Goal: Task Accomplishment & Management: Manage account settings

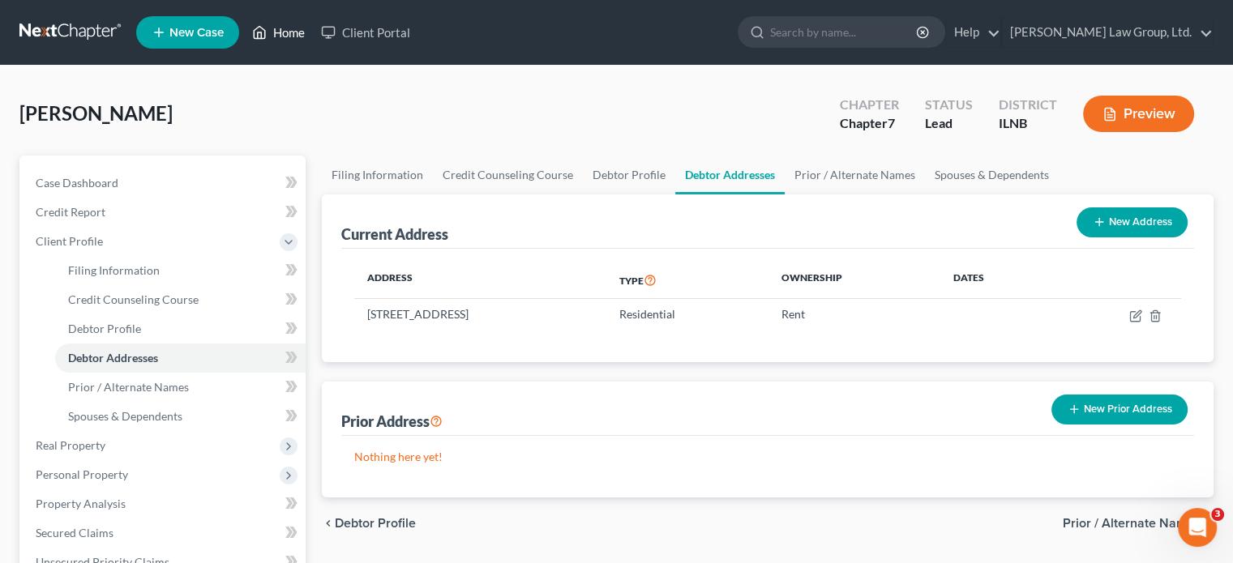
click at [272, 32] on link "Home" at bounding box center [278, 32] width 69 height 29
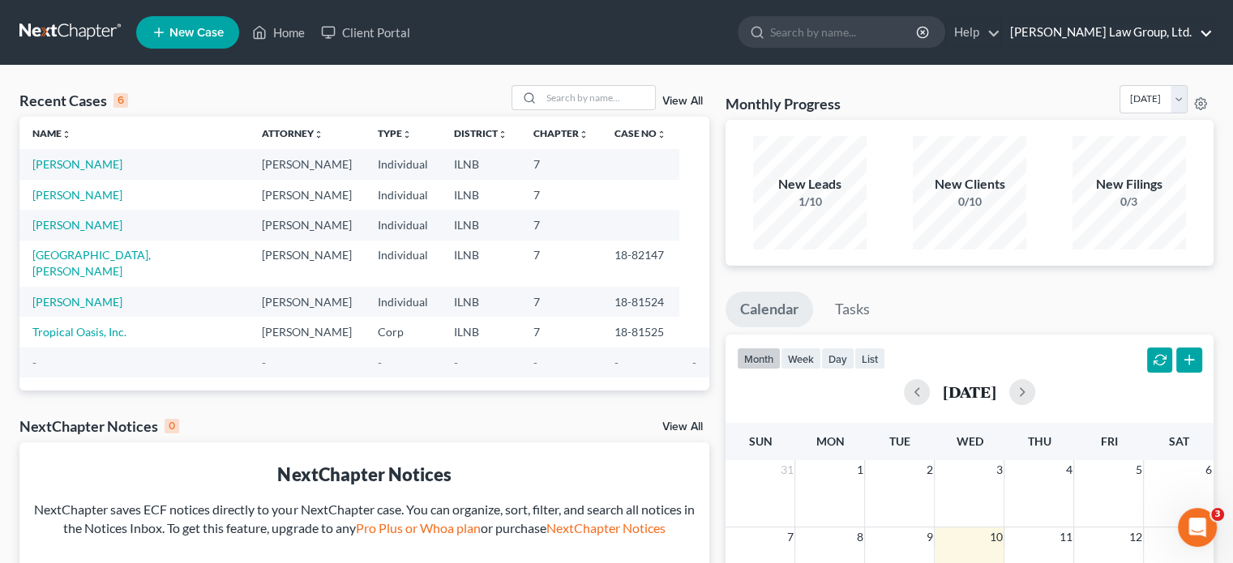
click at [1205, 35] on link "[PERSON_NAME] Law Group, Ltd." at bounding box center [1107, 32] width 211 height 29
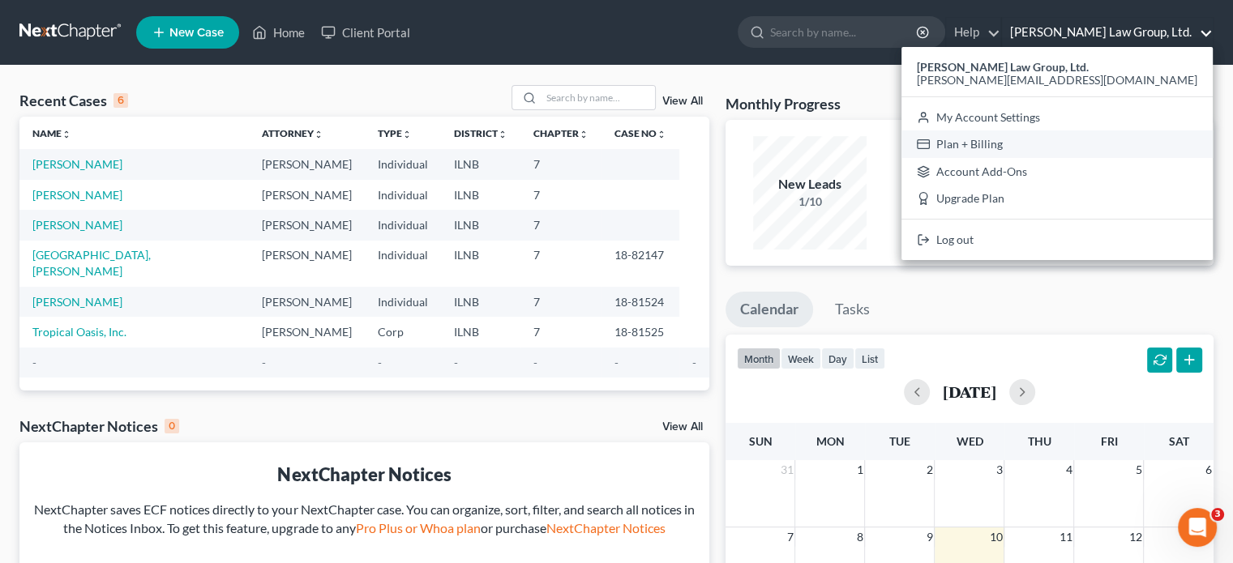
click at [1096, 143] on link "Plan + Billing" at bounding box center [1056, 145] width 311 height 28
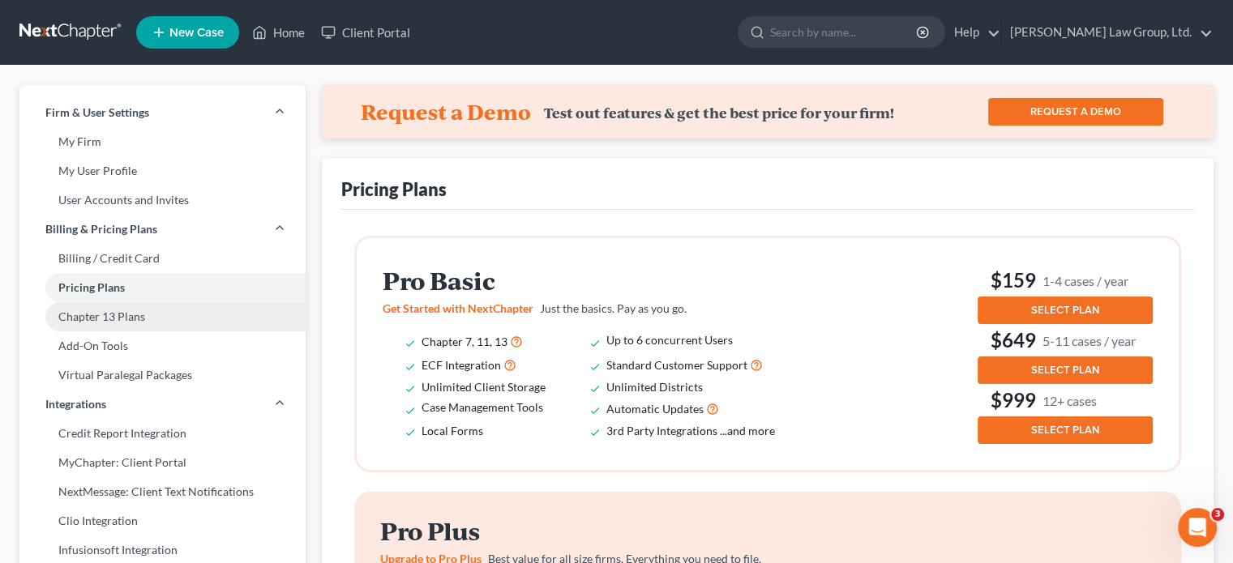
click at [101, 319] on link "Chapter 13 Plans" at bounding box center [162, 316] width 286 height 29
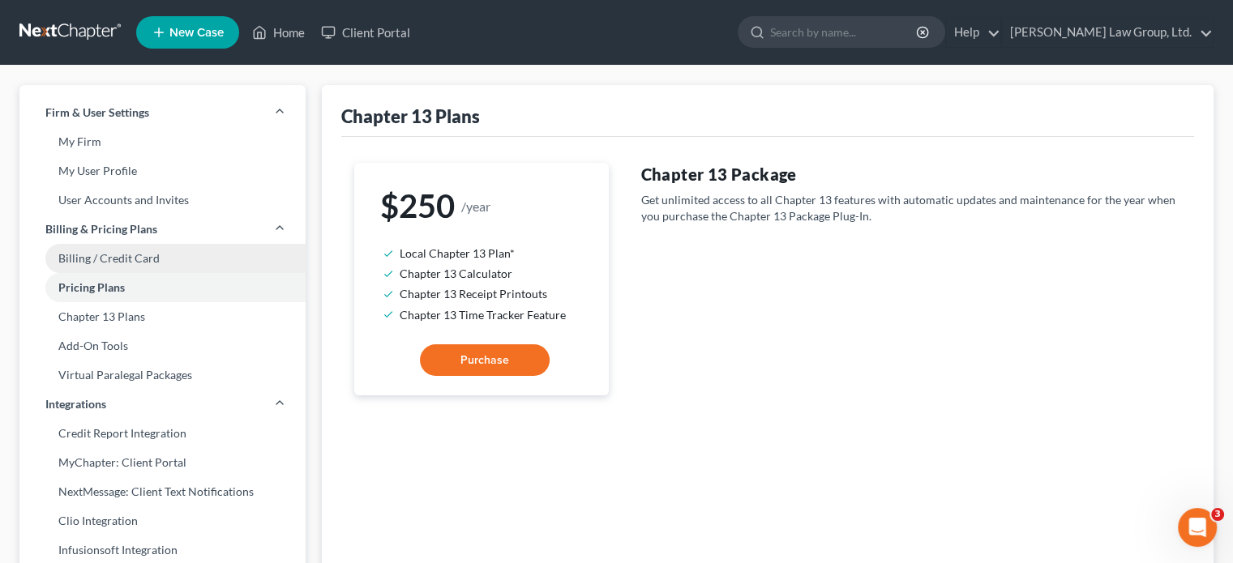
click at [107, 262] on link "Billing / Credit Card" at bounding box center [162, 258] width 286 height 29
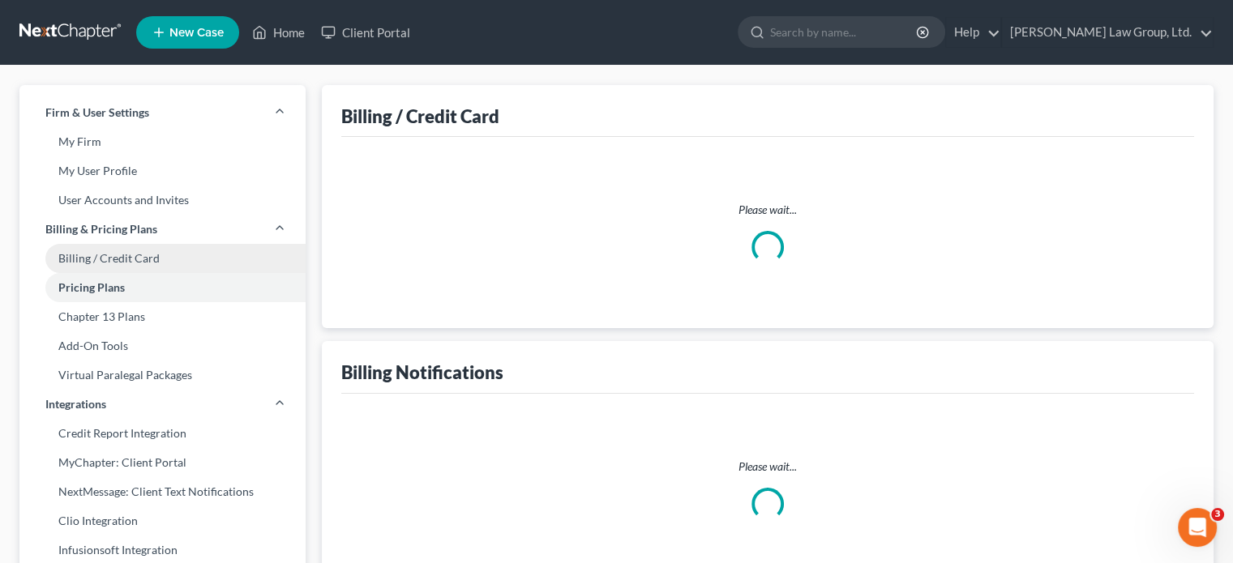
select select "14"
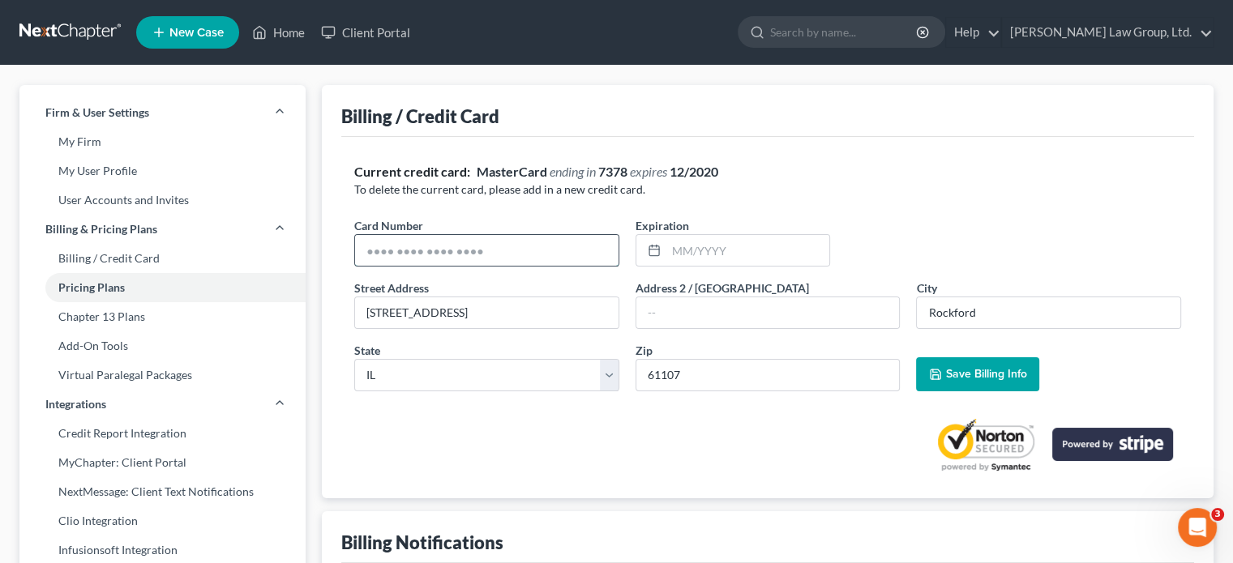
click at [588, 254] on input "text" at bounding box center [486, 250] width 263 height 31
type input "[CREDIT_CARD_NUMBER]"
type input "12/2028"
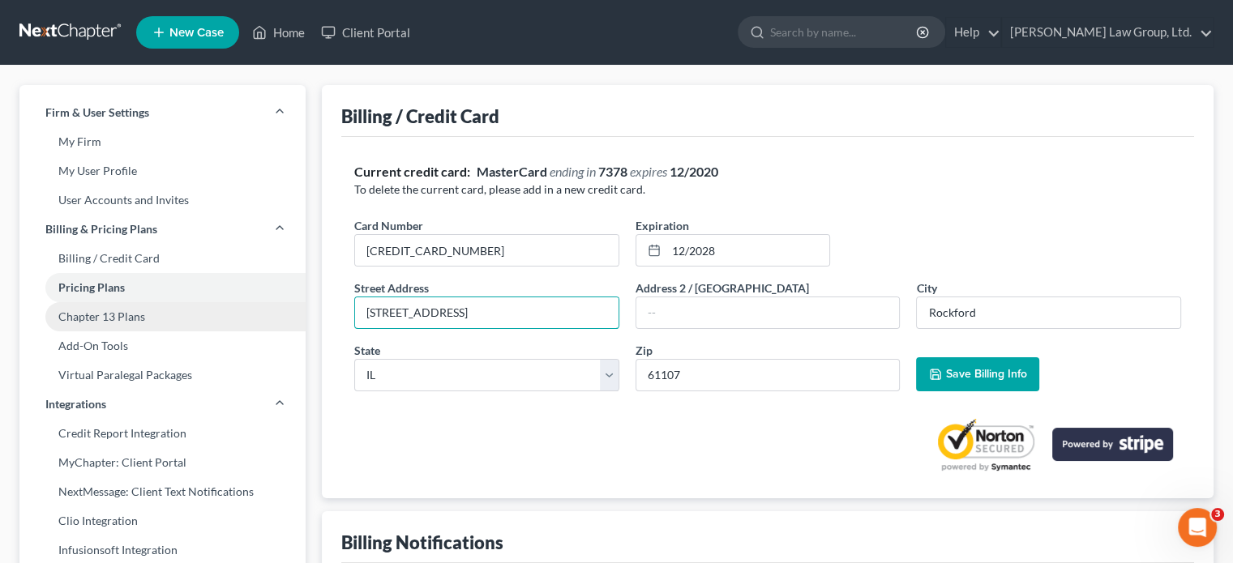
drag, startPoint x: 546, startPoint y: 307, endPoint x: 186, endPoint y: 330, distance: 360.6
type input "[STREET_ADDRESS]"
click at [952, 367] on span "Save Billing Info" at bounding box center [985, 374] width 81 height 14
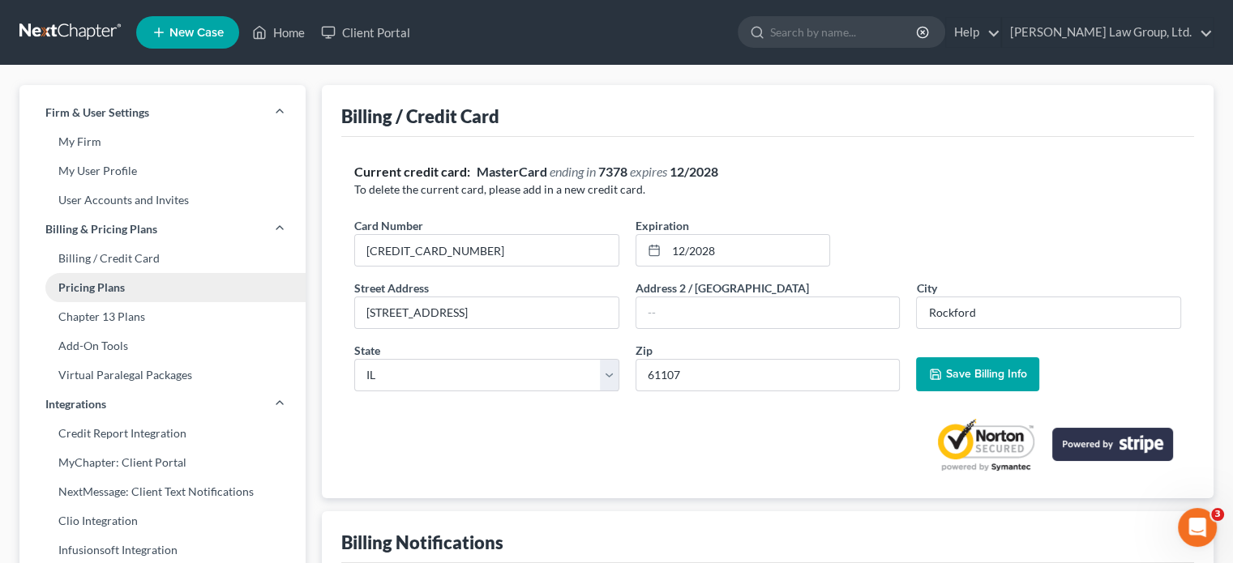
click at [92, 290] on link "Pricing Plans" at bounding box center [162, 287] width 286 height 29
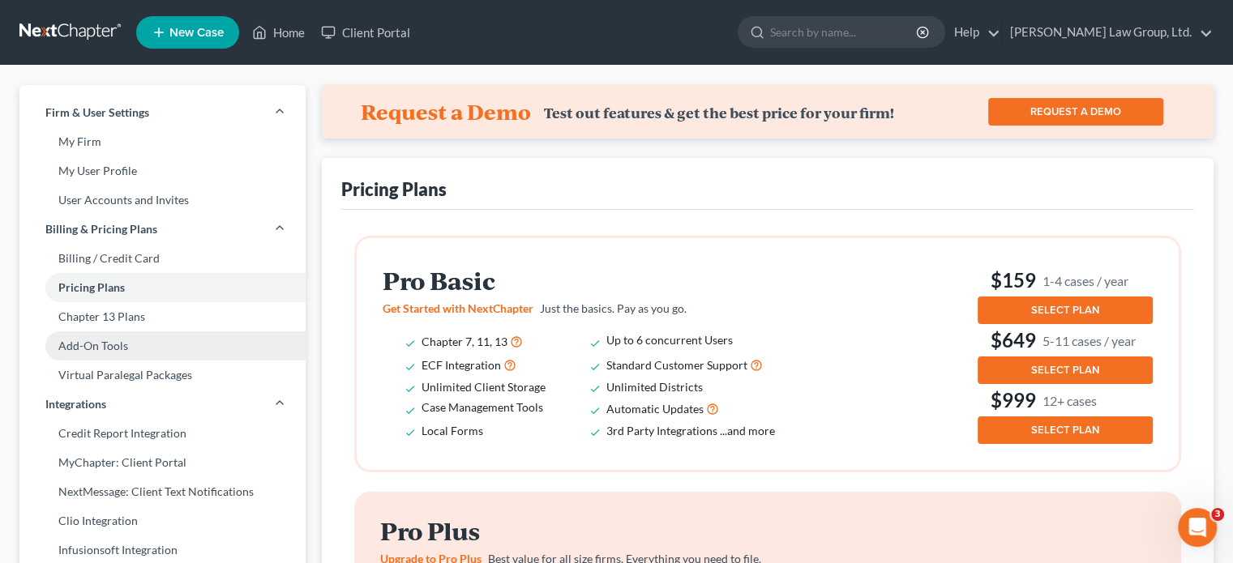
click at [83, 343] on link "Add-On Tools" at bounding box center [162, 346] width 286 height 29
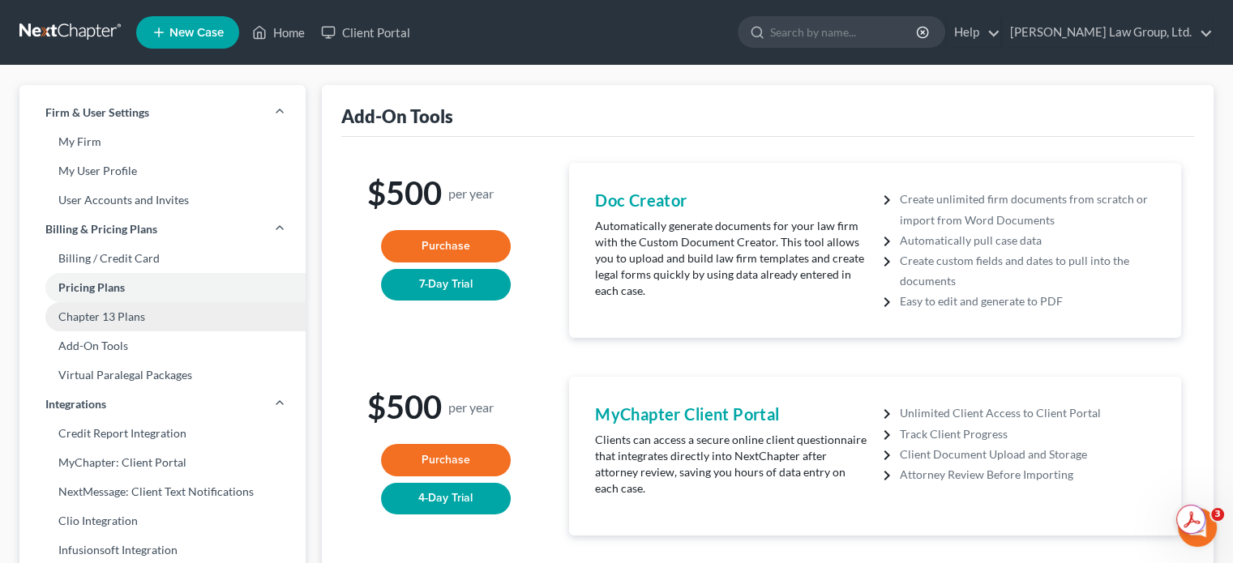
click at [93, 319] on link "Chapter 13 Plans" at bounding box center [162, 316] width 286 height 29
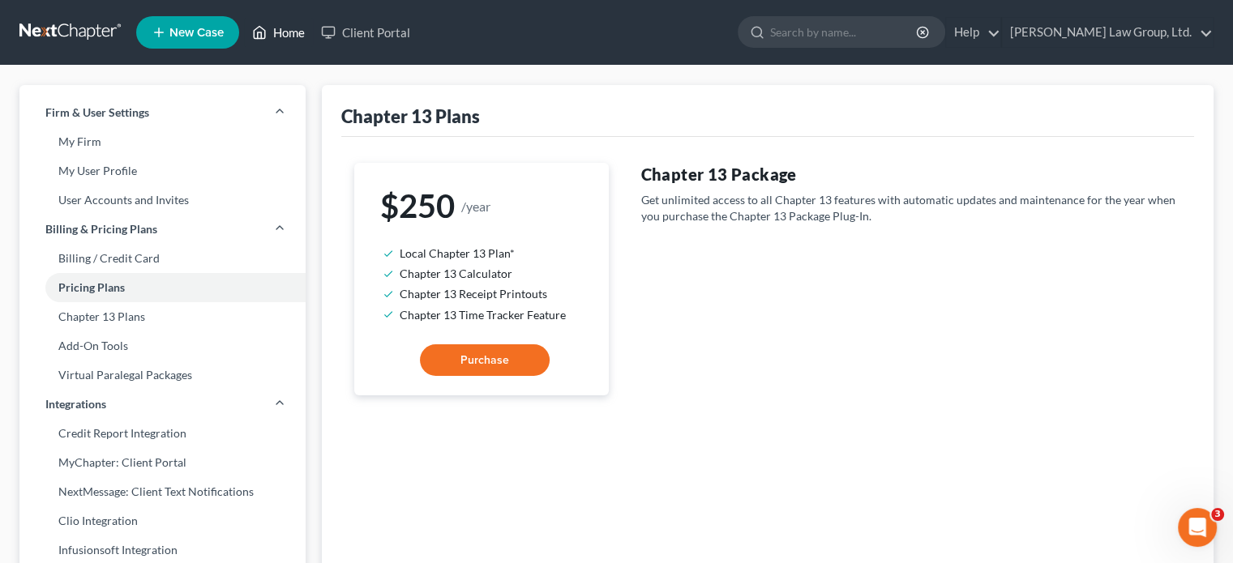
click at [279, 35] on link "Home" at bounding box center [278, 32] width 69 height 29
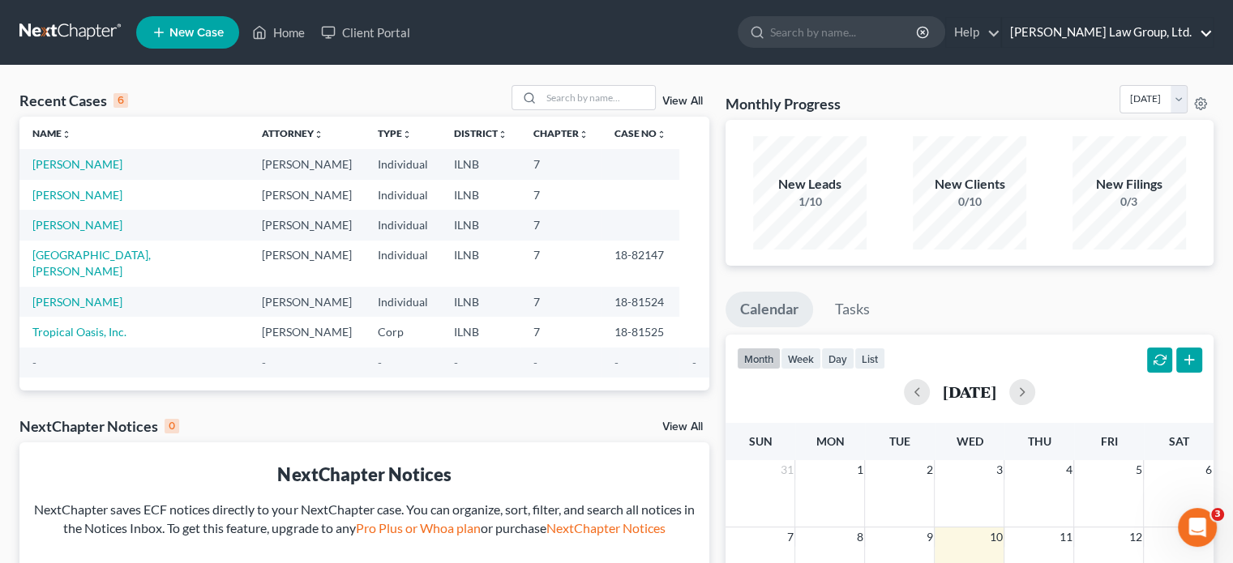
click at [1206, 31] on link "[PERSON_NAME] Law Group, Ltd." at bounding box center [1107, 32] width 211 height 29
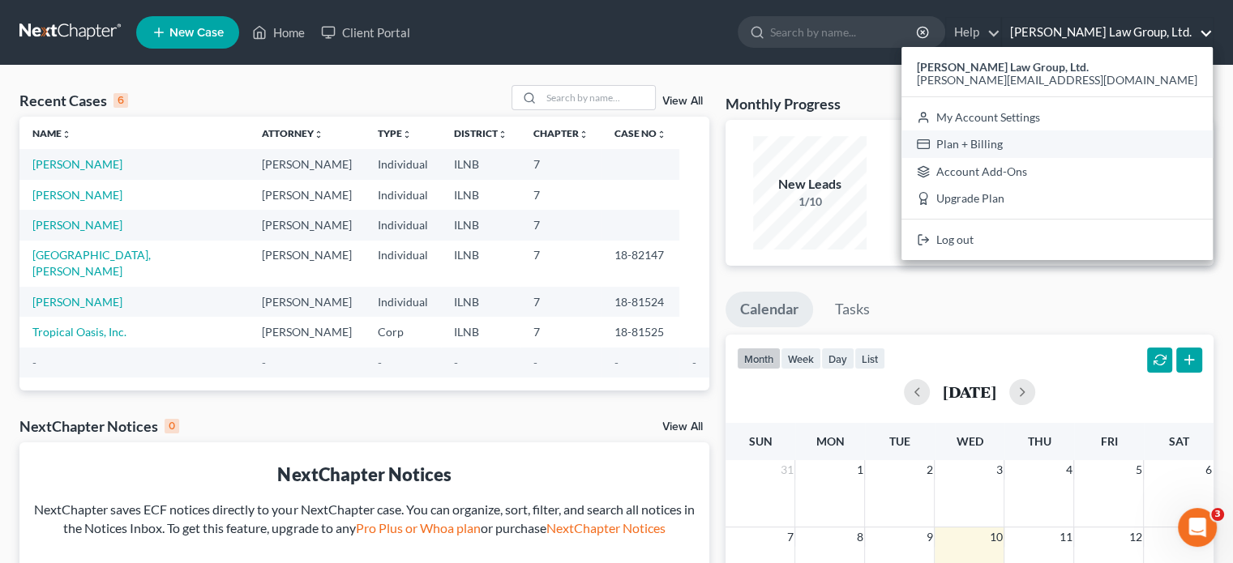
click at [1140, 143] on link "Plan + Billing" at bounding box center [1056, 145] width 311 height 28
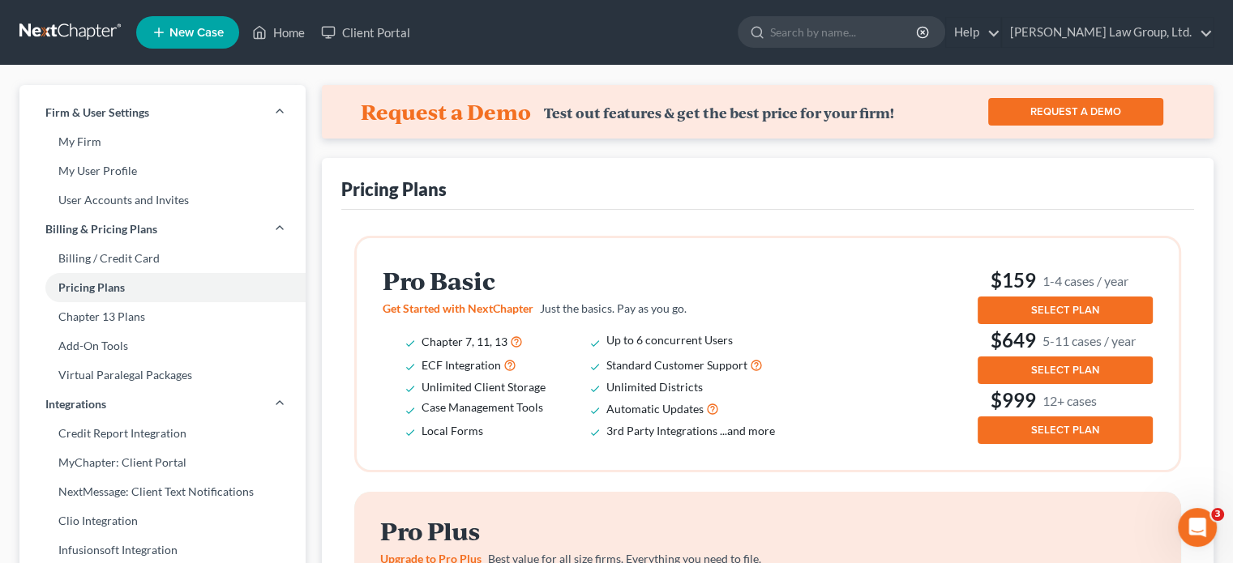
click at [1046, 306] on span "SELECT PLAN" at bounding box center [1065, 310] width 68 height 13
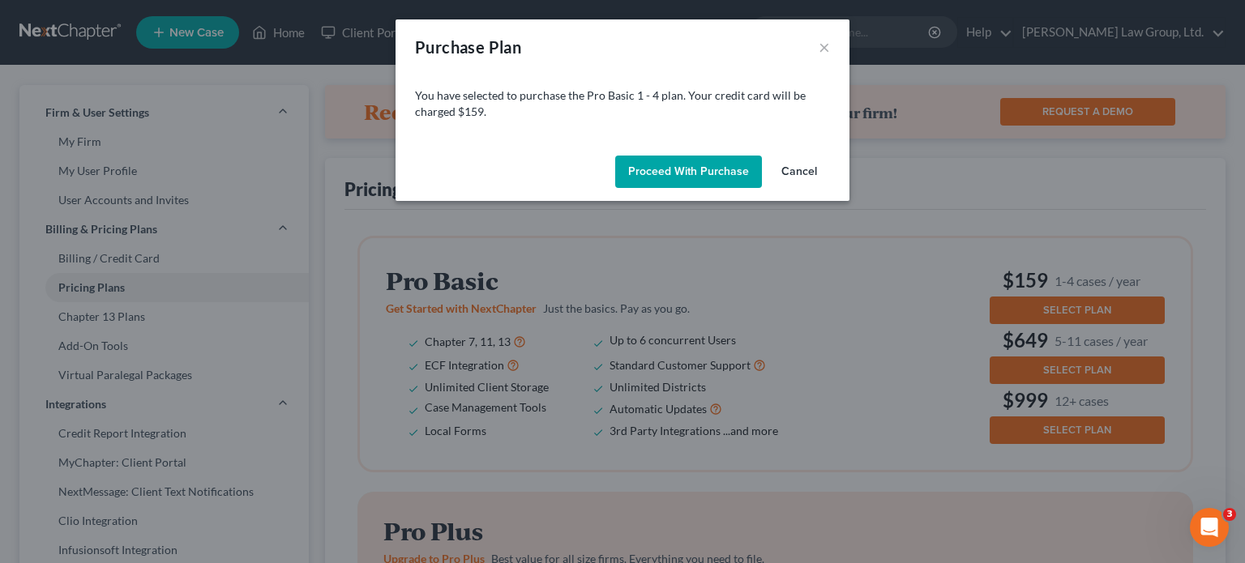
click at [794, 169] on button "Cancel" at bounding box center [799, 172] width 62 height 32
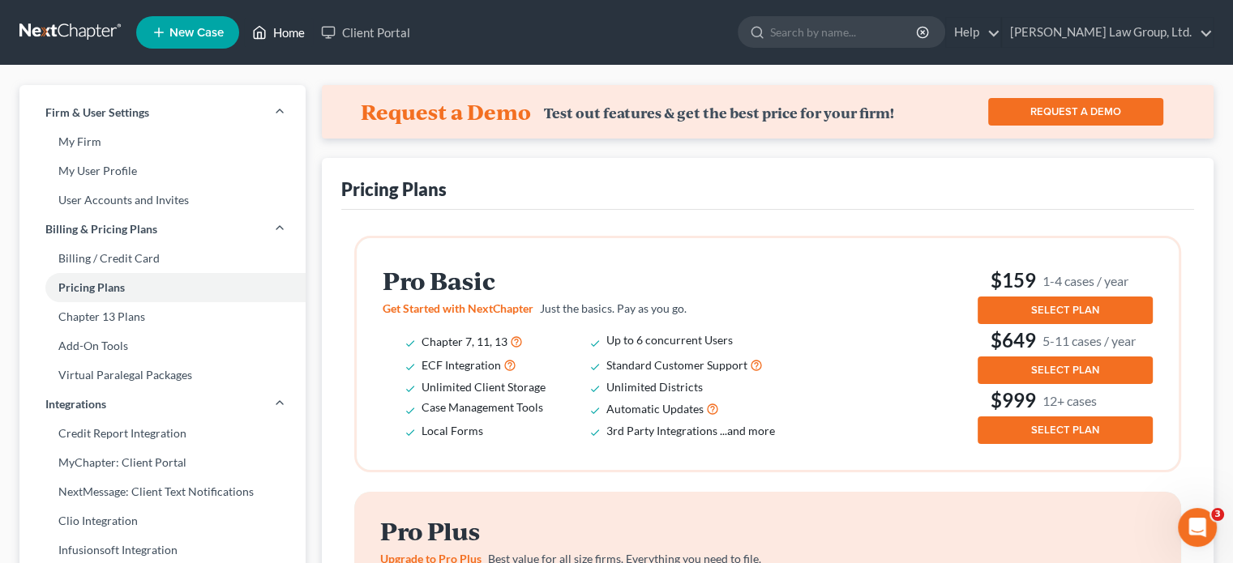
click at [282, 35] on link "Home" at bounding box center [278, 32] width 69 height 29
